Goal: Task Accomplishment & Management: Complete application form

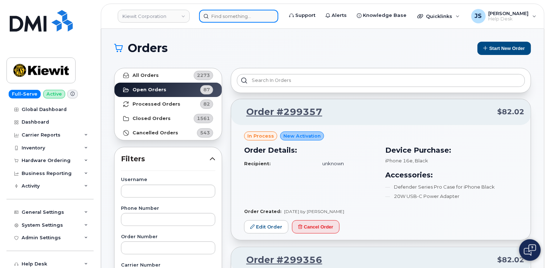
click at [244, 15] on input at bounding box center [238, 16] width 79 height 13
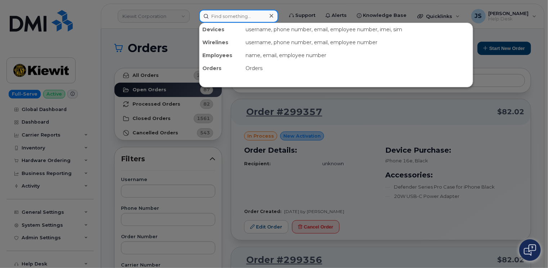
paste input "506.524.7936"
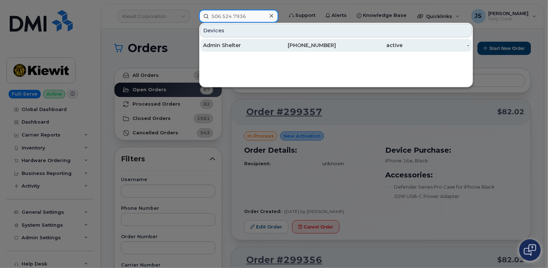
type input "506.524.7936"
click at [239, 44] on div "Admin Shelter" at bounding box center [236, 45] width 67 height 7
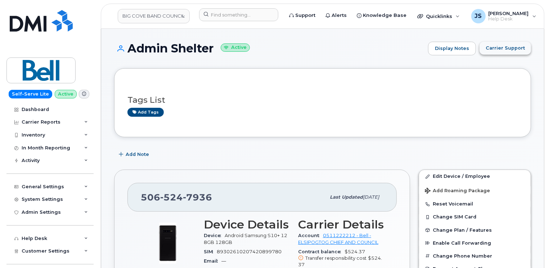
click at [510, 48] on span "Carrier Support" at bounding box center [504, 48] width 39 height 7
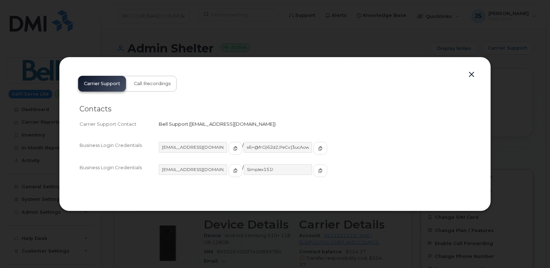
click at [474, 75] on button "button" at bounding box center [471, 75] width 11 height 10
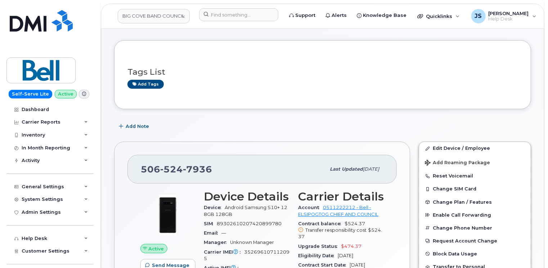
scroll to position [36, 0]
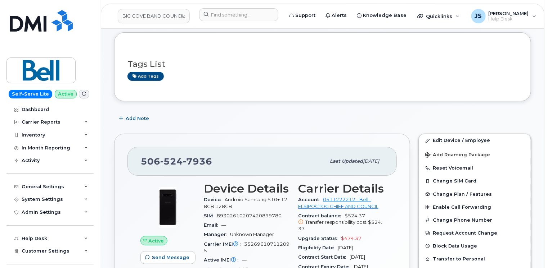
click at [82, 94] on span at bounding box center [84, 94] width 10 height 9
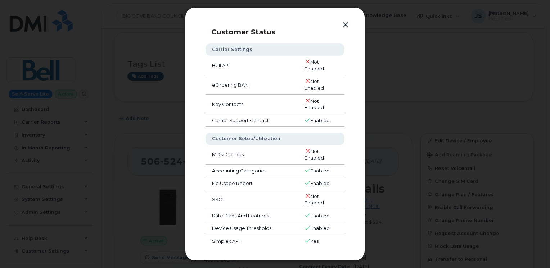
click at [345, 25] on button "button" at bounding box center [345, 25] width 11 height 10
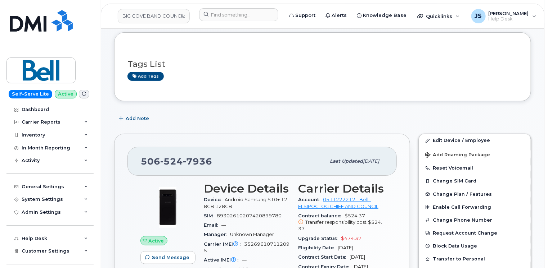
scroll to position [0, 0]
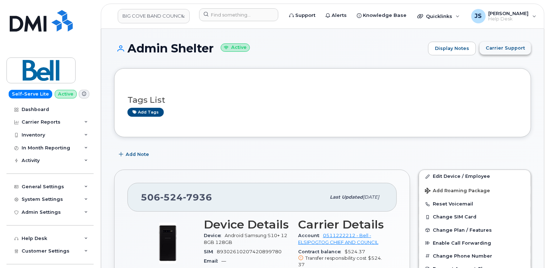
click at [505, 44] on button "Carrier Support" at bounding box center [504, 48] width 51 height 13
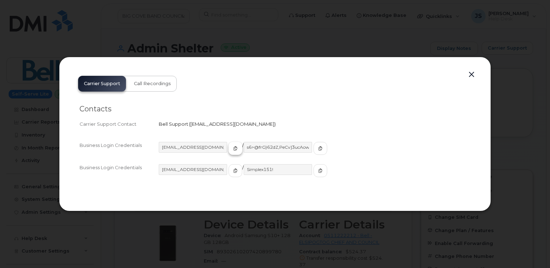
click at [233, 146] on icon "button" at bounding box center [235, 148] width 4 height 4
click at [318, 150] on icon "button" at bounding box center [320, 148] width 4 height 4
click at [232, 172] on span "button" at bounding box center [235, 171] width 6 height 6
click at [318, 169] on icon "button" at bounding box center [320, 171] width 4 height 4
click at [470, 76] on button "button" at bounding box center [471, 75] width 11 height 10
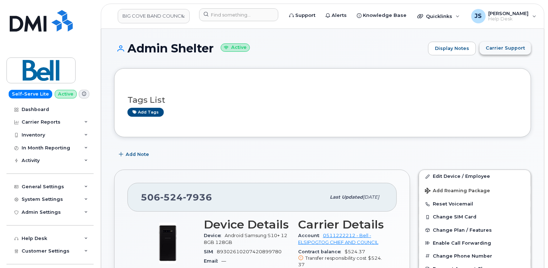
click at [509, 50] on span "Carrier Support" at bounding box center [504, 48] width 39 height 7
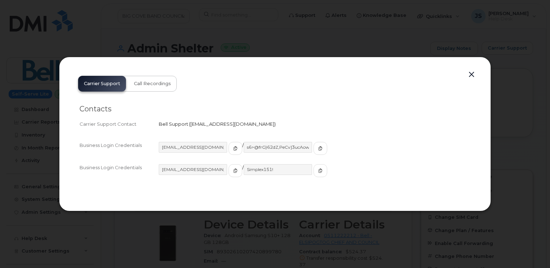
click at [471, 73] on button "button" at bounding box center [471, 75] width 11 height 10
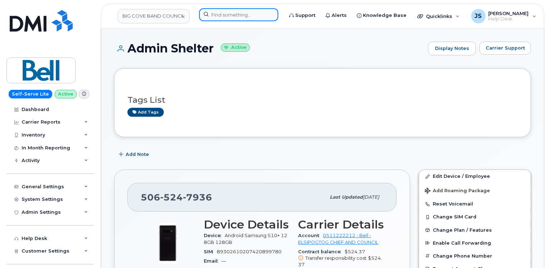
click at [213, 14] on input at bounding box center [238, 14] width 79 height 13
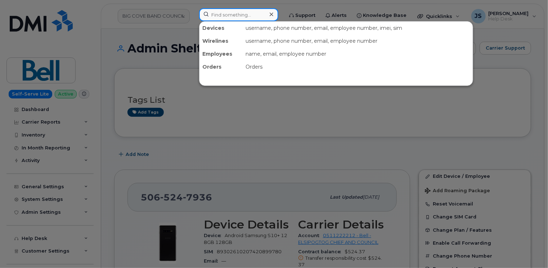
paste input "296341"
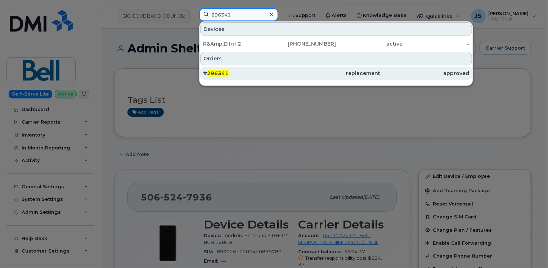
type input "296341"
click at [224, 71] on span "296341" at bounding box center [218, 73] width 22 height 6
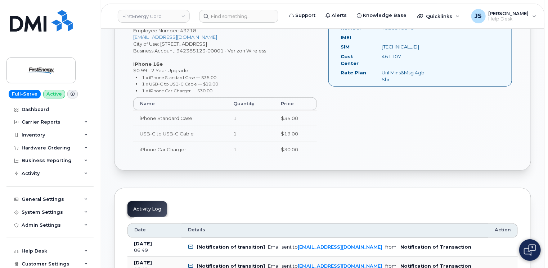
scroll to position [216, 0]
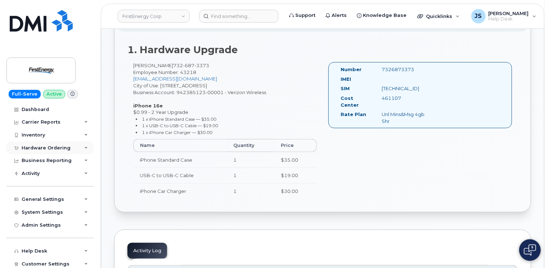
click at [81, 148] on div "Hardware Ordering" at bounding box center [49, 148] width 87 height 13
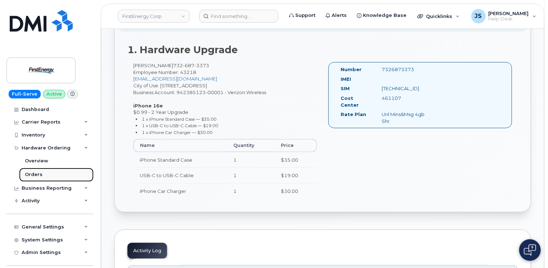
click at [33, 176] on div "Orders" at bounding box center [34, 175] width 18 height 6
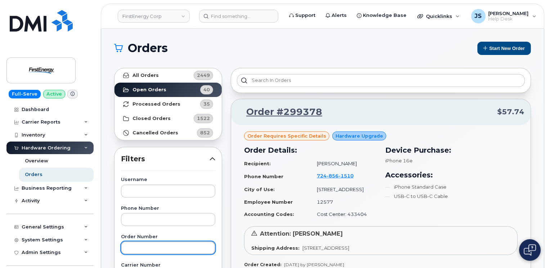
click at [136, 247] on input "text" at bounding box center [168, 248] width 94 height 13
paste input "296341"
type input "296341"
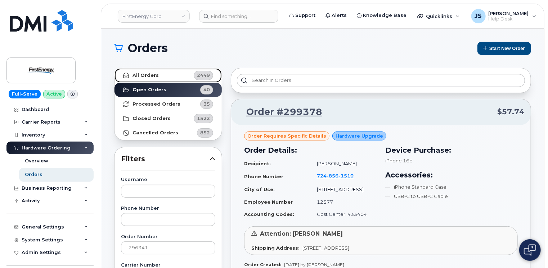
click at [142, 74] on strong "All Orders" at bounding box center [145, 76] width 26 height 6
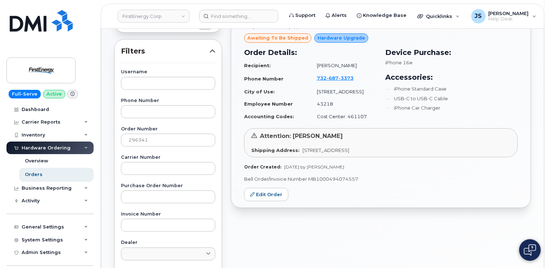
scroll to position [180, 0]
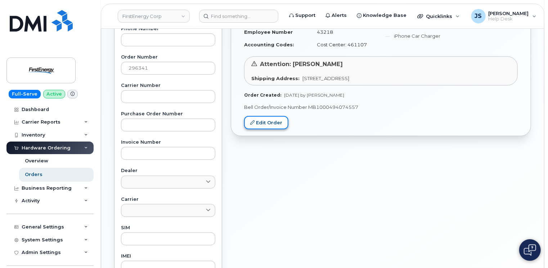
click at [256, 130] on link "Edit Order" at bounding box center [266, 122] width 44 height 13
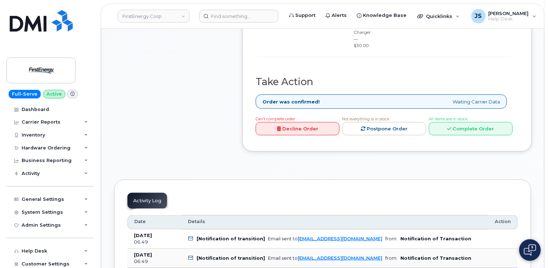
scroll to position [432, 0]
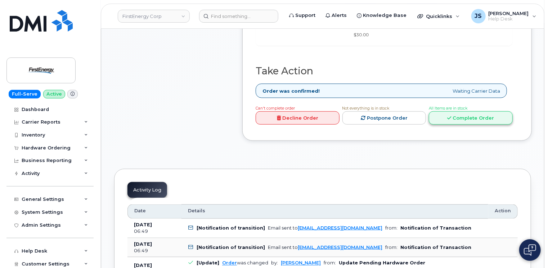
click at [487, 112] on link "Complete Order" at bounding box center [470, 118] width 84 height 13
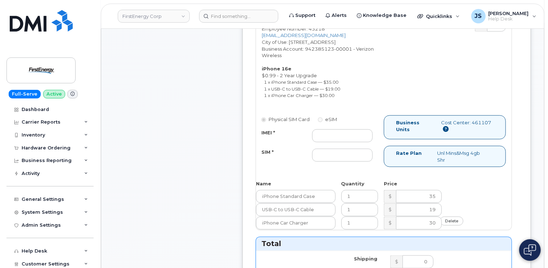
scroll to position [288, 0]
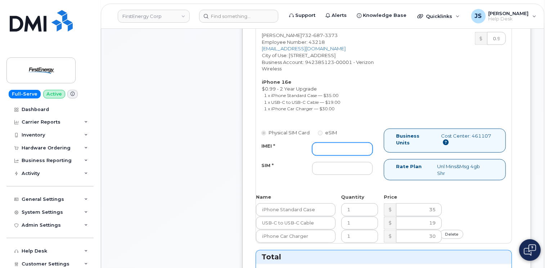
click at [321, 153] on input "IMEI *" at bounding box center [342, 149] width 60 height 13
paste input "356312637817650"
type input "356312637817650"
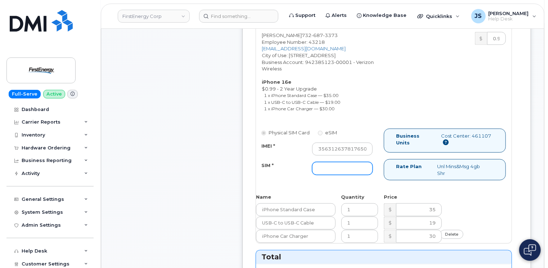
click at [355, 172] on input "SIM *" at bounding box center [342, 168] width 60 height 13
type input "N/A"
click at [268, 172] on div "SIM *" at bounding box center [281, 167] width 51 height 10
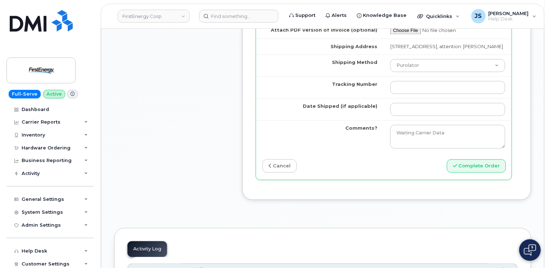
scroll to position [720, 0]
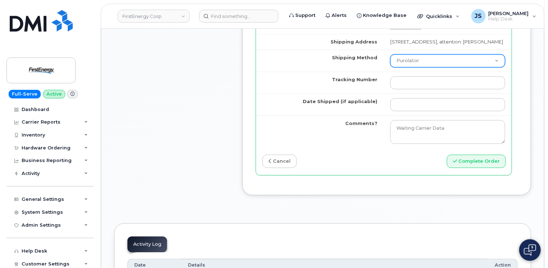
click at [409, 67] on select "Purolator UPS FedEx Canada Post Courier Other Drop Off Pick Up" at bounding box center [447, 60] width 115 height 13
select select "UPS"
click at [390, 65] on select "Purolator UPS FedEx Canada Post Courier Other Drop Off Pick Up" at bounding box center [447, 60] width 115 height 13
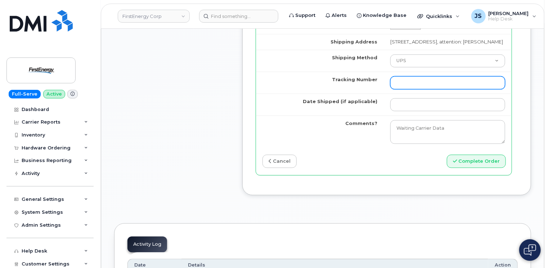
paste input "1Z4367572432175022"
type input "1Z4367572432175022"
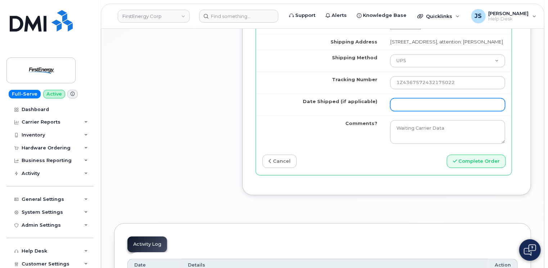
click at [426, 111] on input "Date Shipped (if applicable)" at bounding box center [447, 104] width 115 height 13
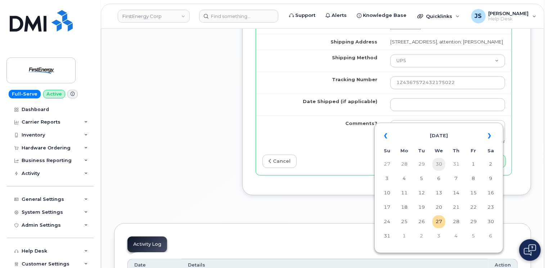
click at [437, 167] on td "30" at bounding box center [438, 164] width 13 height 13
type input "2025-07-30"
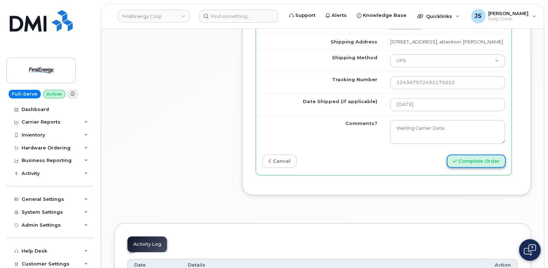
click at [478, 168] on button "Complete Order" at bounding box center [475, 161] width 59 height 13
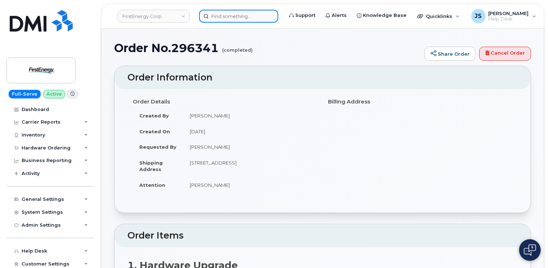
click at [218, 12] on input at bounding box center [238, 16] width 79 height 13
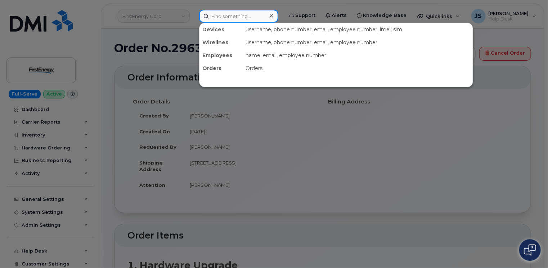
paste input "296836"
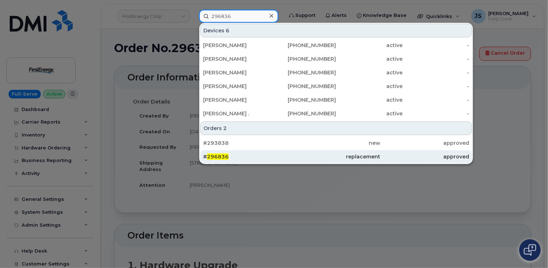
type input "296836"
click at [246, 158] on div "# 296836" at bounding box center [247, 156] width 88 height 7
